Goal: Use online tool/utility: Utilize a website feature to perform a specific function

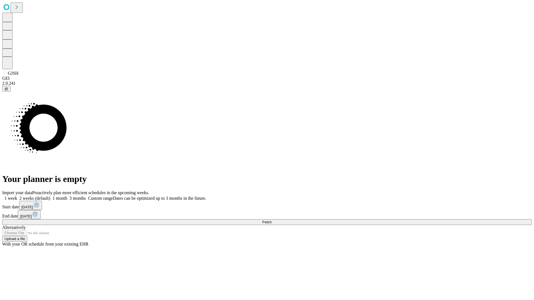
click at [272, 220] on span "Fetch" at bounding box center [266, 222] width 9 height 4
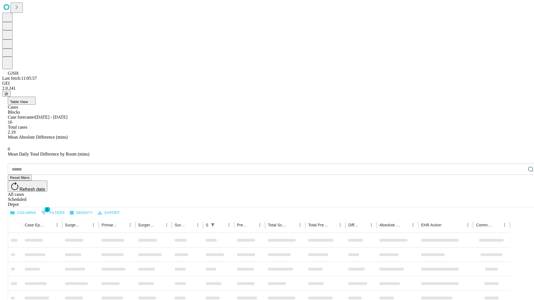
click at [28, 100] on span "Table View" at bounding box center [19, 102] width 18 height 4
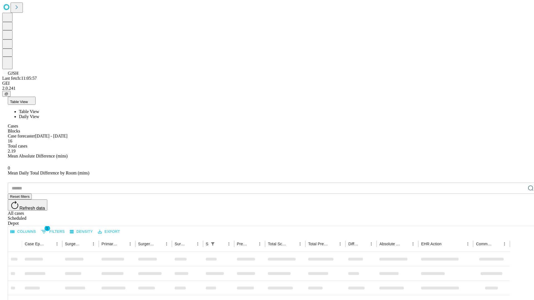
click at [39, 114] on span "Daily View" at bounding box center [29, 116] width 20 height 5
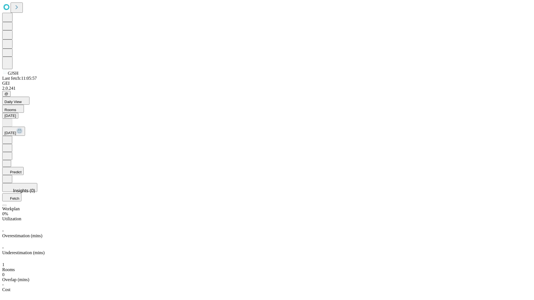
click at [24, 167] on button "Predict" at bounding box center [12, 171] width 21 height 8
